Goal: Information Seeking & Learning: Learn about a topic

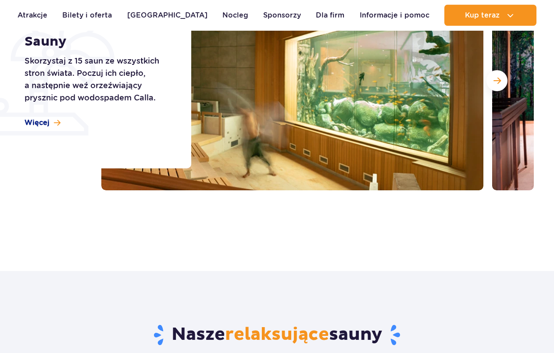
scroll to position [134, 0]
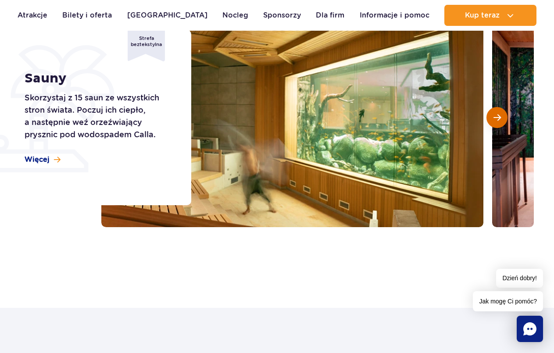
click at [496, 120] on span "Następny slajd" at bounding box center [497, 118] width 7 height 8
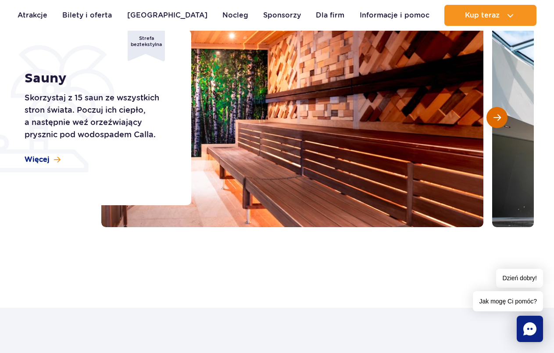
click at [498, 120] on span "Następny slajd" at bounding box center [497, 118] width 7 height 8
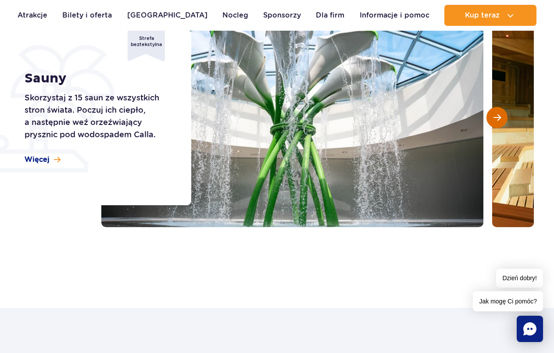
click at [498, 120] on span "Następny slajd" at bounding box center [497, 118] width 7 height 8
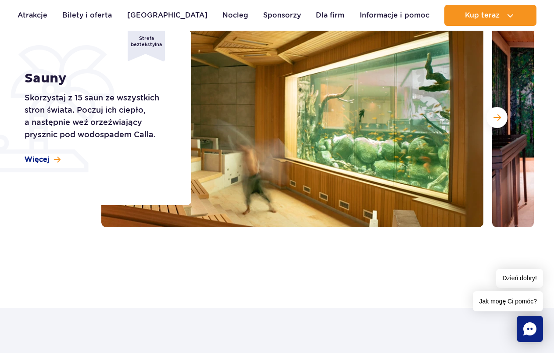
scroll to position [0, 0]
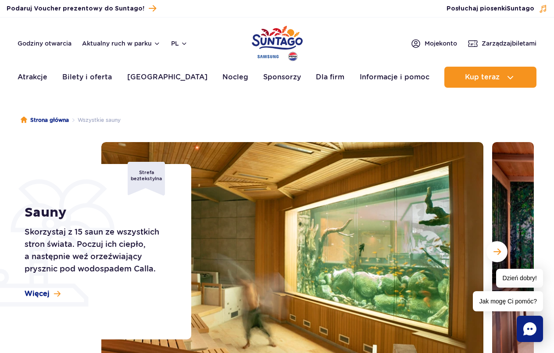
click at [10, 158] on section "Sauny Skorzystaj z 15 saun ze wszystkich stron świata. Poczuj ich ciepło, a nas…" at bounding box center [277, 252] width 554 height 220
click at [335, 201] on img at bounding box center [292, 252] width 382 height 220
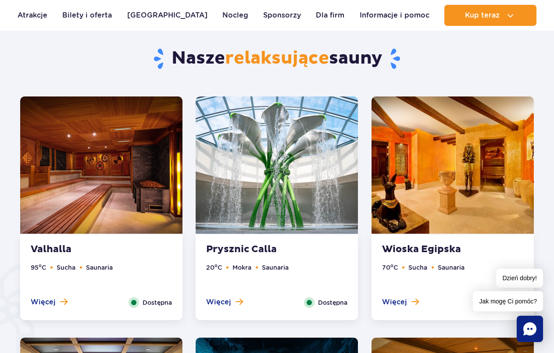
click at [253, 243] on div "Prysznic Calla 20 o C Mokra Saunaria Więcej Zamknij Dostępna" at bounding box center [277, 278] width 162 height 86
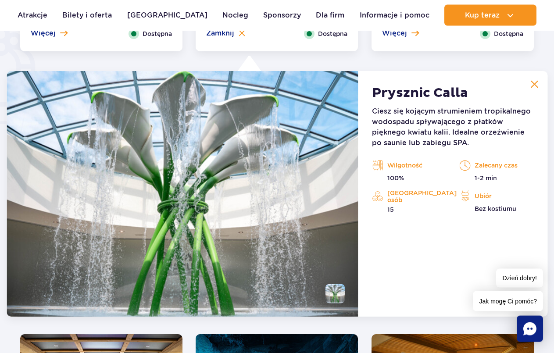
scroll to position [735, 0]
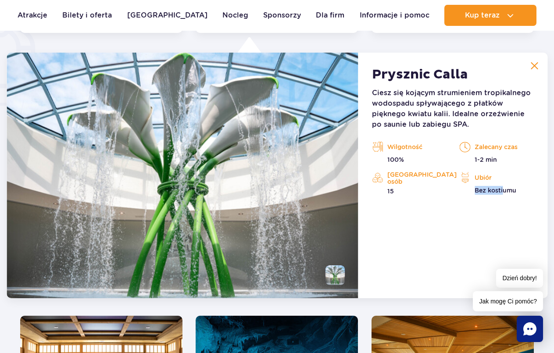
drag, startPoint x: 472, startPoint y: 194, endPoint x: 507, endPoint y: 195, distance: 34.7
click at [508, 196] on div "Prysznic Calla Ciesz się kojącym strumieniem tropikalnego wodospadu spływająceg…" at bounding box center [453, 176] width 190 height 246
click at [406, 218] on div "Prysznic Calla Ciesz się kojącym strumieniem tropikalnego wodospadu spływająceg…" at bounding box center [453, 176] width 190 height 246
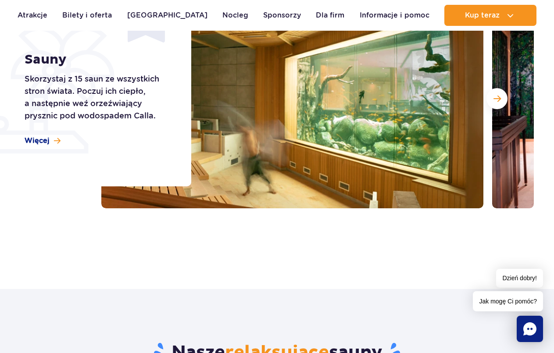
scroll to position [0, 0]
